Goal: Transaction & Acquisition: Purchase product/service

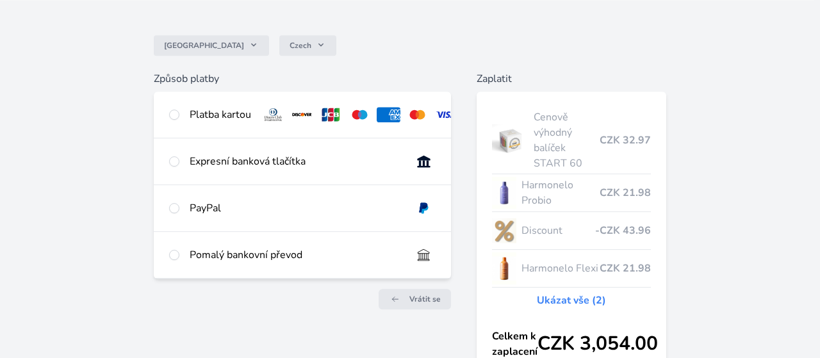
scroll to position [69, 0]
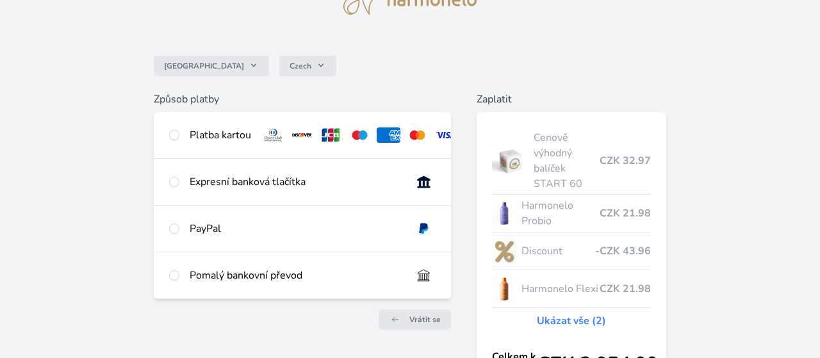
click at [236, 179] on div "Expresní banková tlačítka" at bounding box center [296, 181] width 212 height 15
radio input "true"
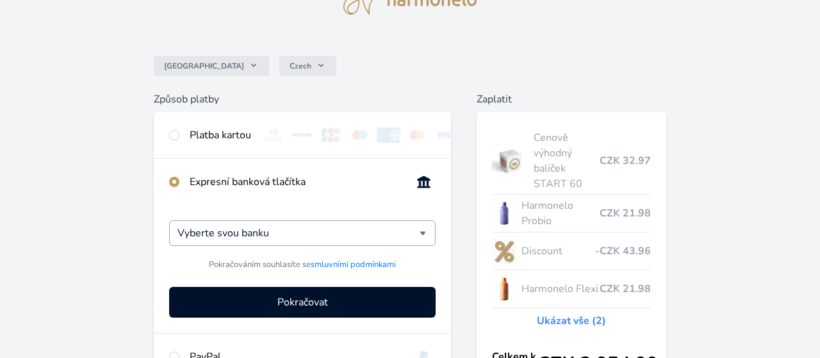
click at [425, 231] on div "Vyberte svou banku" at bounding box center [302, 233] width 267 height 26
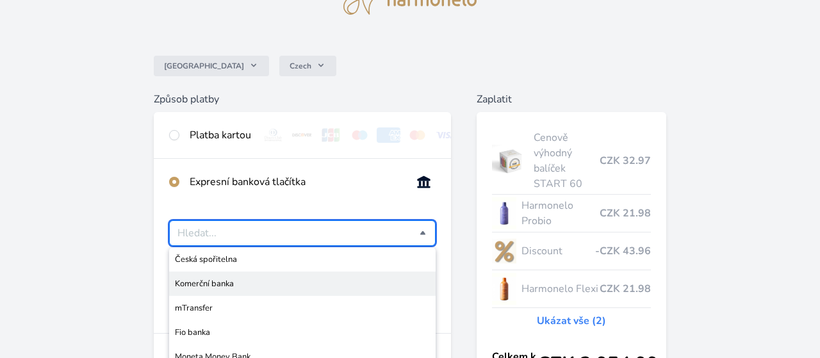
click at [304, 284] on span "Komerční banka" at bounding box center [302, 283] width 255 height 13
type input "Komerční banka"
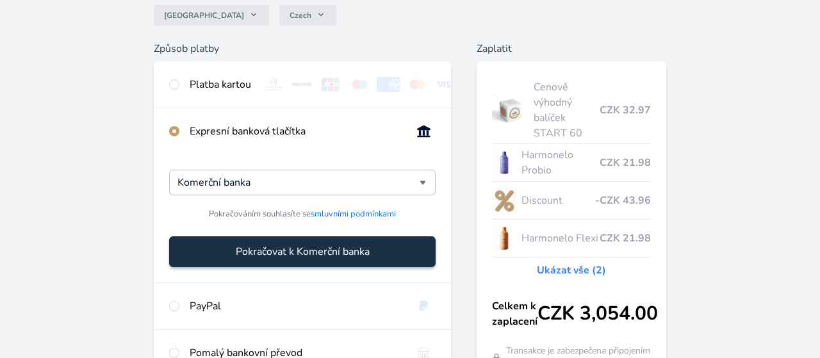
scroll to position [202, 0]
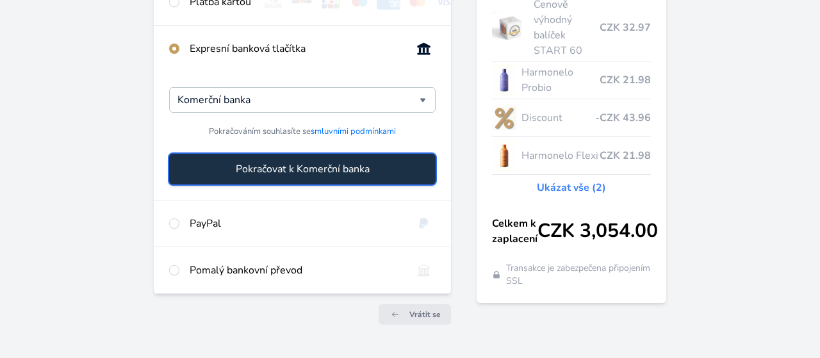
click at [331, 163] on span "Pokračovat k Komerční banka" at bounding box center [303, 168] width 134 height 15
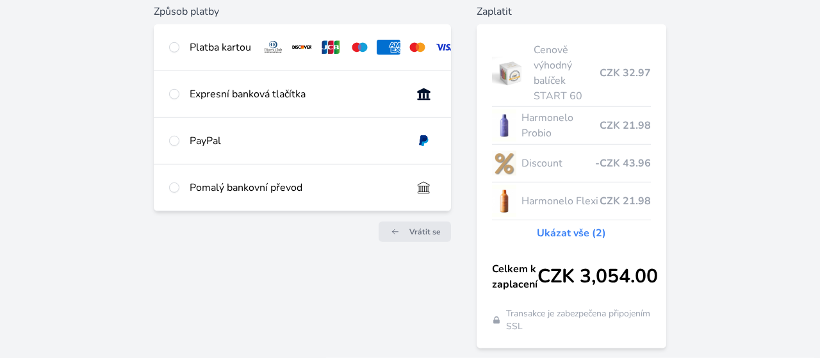
scroll to position [202, 0]
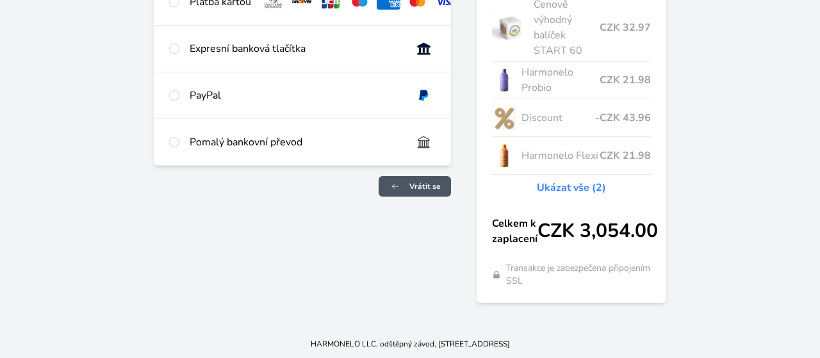
click at [435, 184] on span "Vrátit se" at bounding box center [424, 186] width 31 height 10
